Goal: Check status: Check status

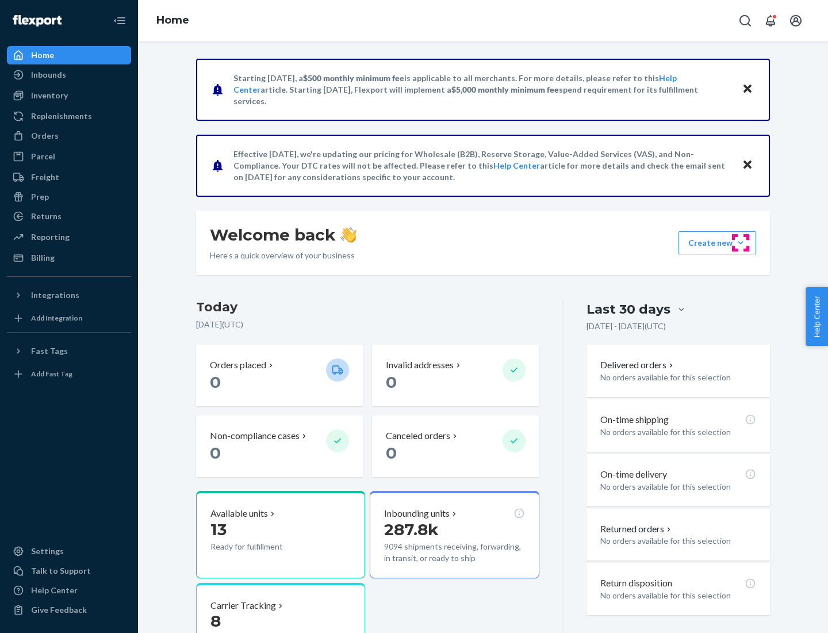
click at [741, 243] on button "Create new Create new inbound Create new order Create new product" at bounding box center [718, 242] width 78 height 23
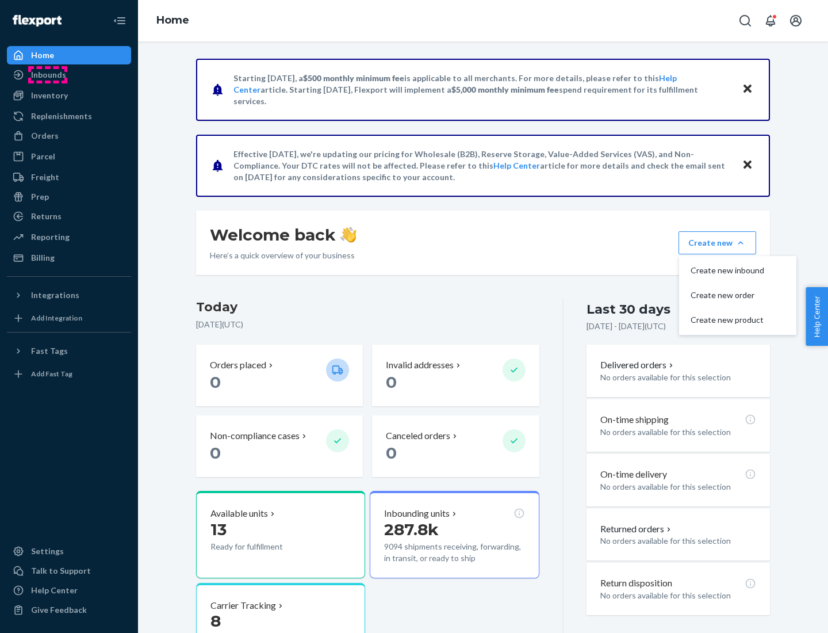
click at [48, 75] on div "Inbounds" at bounding box center [48, 75] width 35 height 12
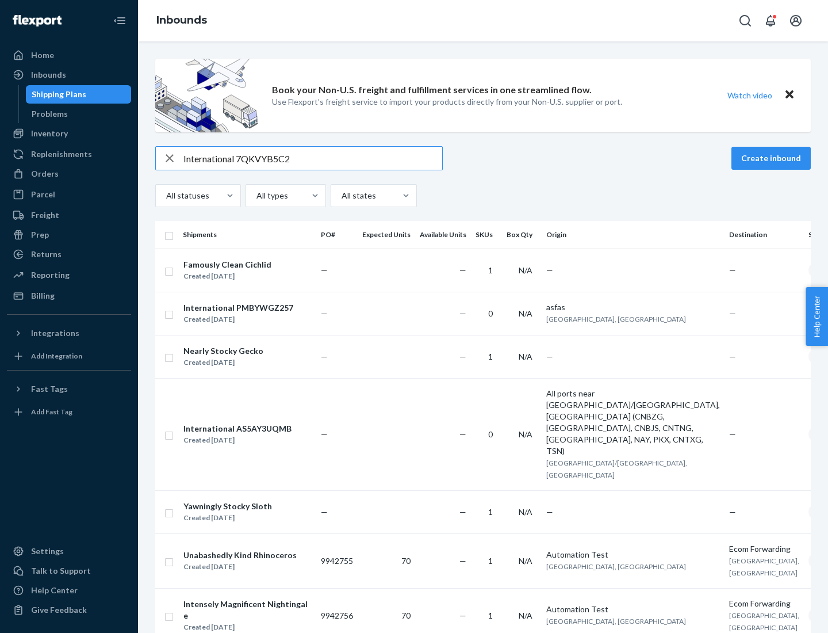
type input "International 7QKVYB5C29"
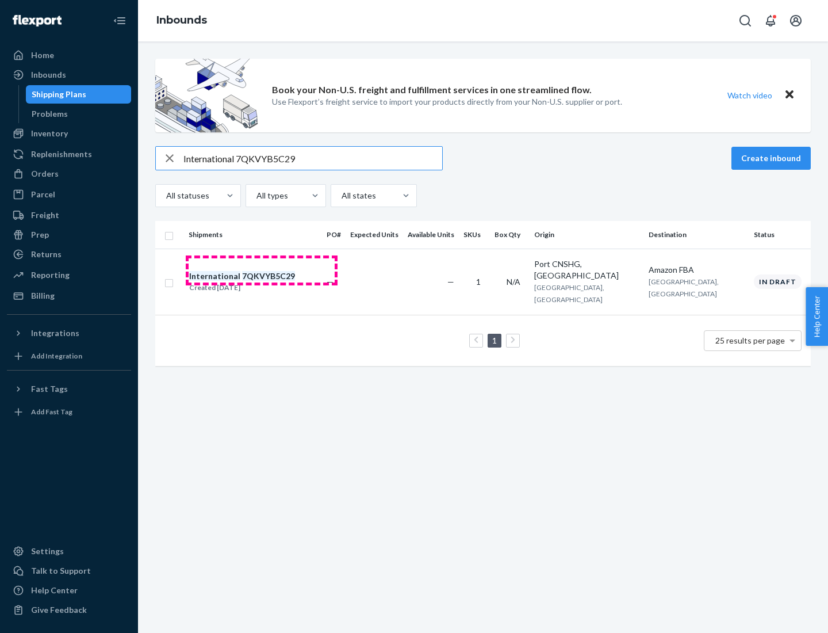
click at [262, 282] on div "Created [DATE]" at bounding box center [242, 288] width 106 height 12
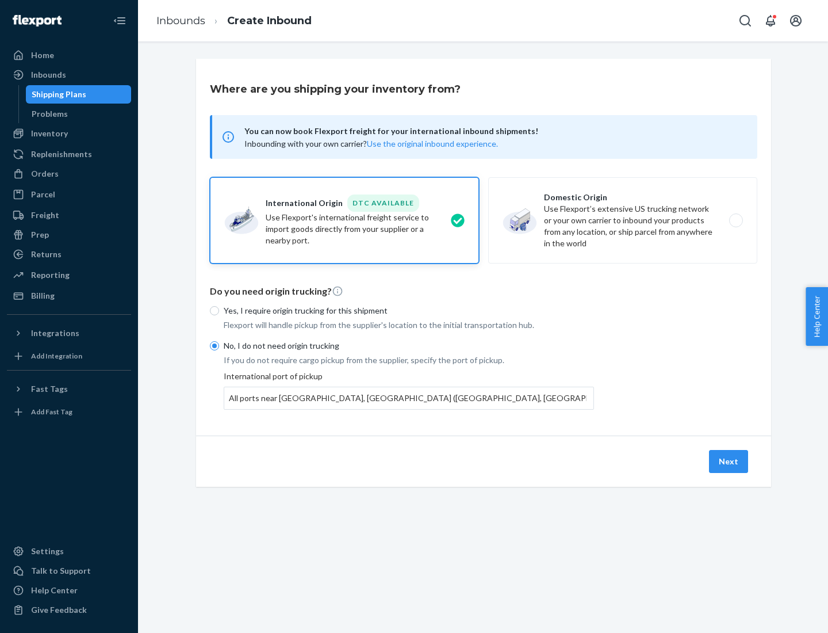
click at [729, 461] on button "Next" at bounding box center [728, 461] width 39 height 23
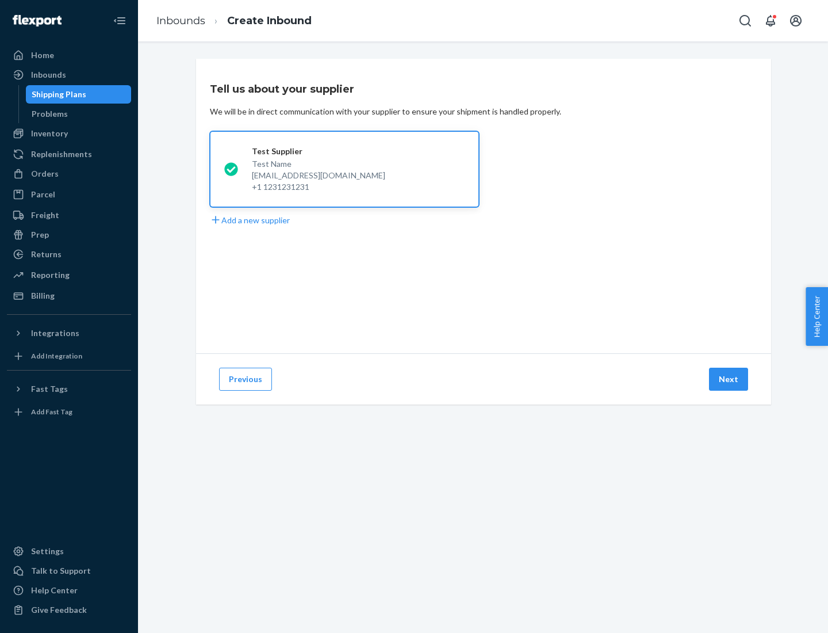
click at [729, 379] on button "Next" at bounding box center [728, 378] width 39 height 23
